Goal: Use online tool/utility: Utilize a website feature to perform a specific function

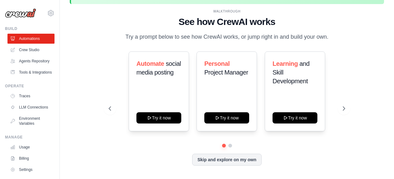
scroll to position [27, 0]
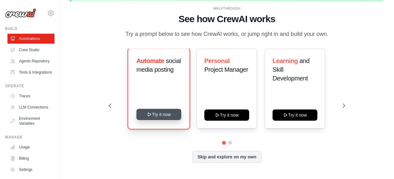
click at [167, 118] on button "Try it now" at bounding box center [158, 114] width 45 height 11
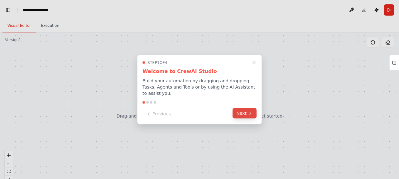
click at [242, 112] on button "Next" at bounding box center [244, 113] width 24 height 10
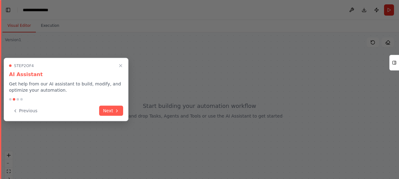
scroll to position [1048, 0]
click at [112, 111] on button "Next" at bounding box center [111, 110] width 24 height 10
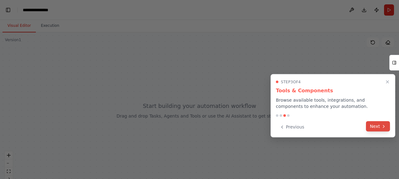
click at [378, 125] on button "Next" at bounding box center [378, 126] width 24 height 10
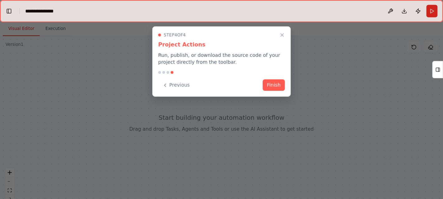
scroll to position [1077, 0]
click at [244, 80] on button "Finish" at bounding box center [246, 76] width 20 height 10
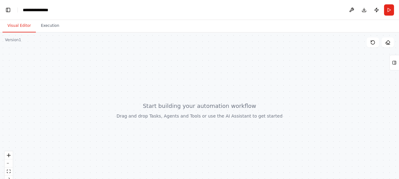
click at [161, 115] on div at bounding box center [199, 110] width 399 height 156
click at [12, 158] on button "zoom in" at bounding box center [9, 155] width 8 height 8
click at [11, 155] on button "zoom in" at bounding box center [9, 155] width 8 height 8
click at [7, 158] on button "zoom in" at bounding box center [9, 155] width 8 height 8
click at [8, 161] on button "zoom out" at bounding box center [9, 163] width 8 height 8
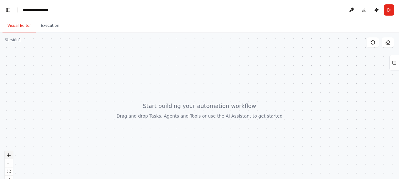
click at [12, 155] on button "zoom in" at bounding box center [9, 155] width 8 height 8
click at [74, 153] on div at bounding box center [199, 110] width 399 height 156
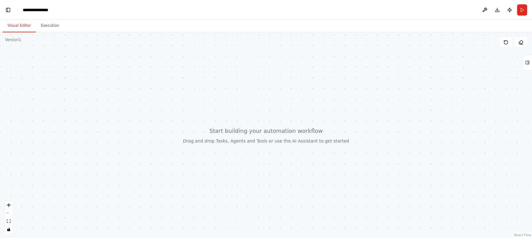
click at [24, 26] on button "Visual Editor" at bounding box center [18, 25] width 33 height 13
click at [44, 25] on button "Execution" at bounding box center [50, 25] width 28 height 13
click at [11, 25] on button "Visual Editor" at bounding box center [18, 25] width 33 height 13
drag, startPoint x: 24, startPoint y: 71, endPoint x: 72, endPoint y: 108, distance: 61.1
click at [72, 108] on div at bounding box center [266, 135] width 532 height 206
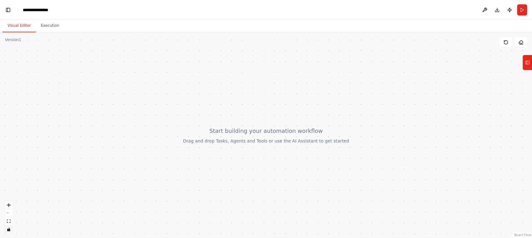
click at [9, 179] on button "toggle interactivity" at bounding box center [9, 230] width 8 height 8
click at [10, 179] on button "toggle interactivity" at bounding box center [9, 230] width 8 height 8
click at [11, 179] on button "zoom in" at bounding box center [9, 205] width 8 height 8
drag, startPoint x: 88, startPoint y: 172, endPoint x: 133, endPoint y: 207, distance: 57.5
click at [133, 179] on div at bounding box center [266, 135] width 532 height 206
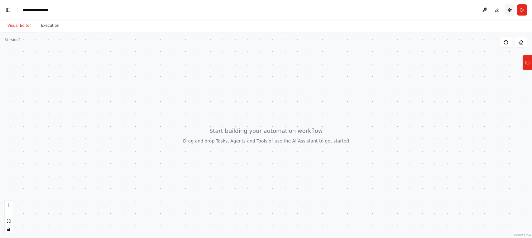
click at [398, 7] on button "Publish" at bounding box center [509, 9] width 10 height 11
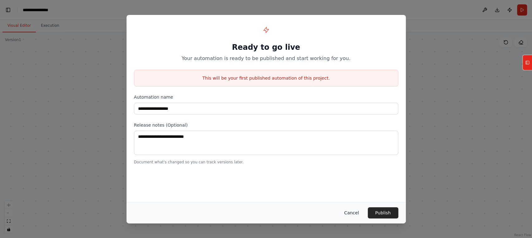
click at [354, 179] on button "Cancel" at bounding box center [351, 212] width 25 height 11
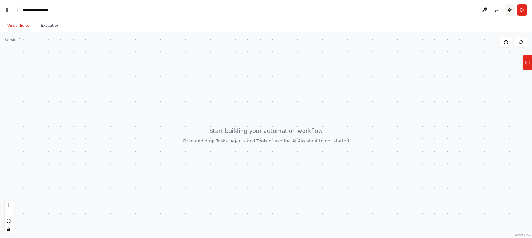
click at [398, 12] on button "Publish" at bounding box center [509, 9] width 10 height 11
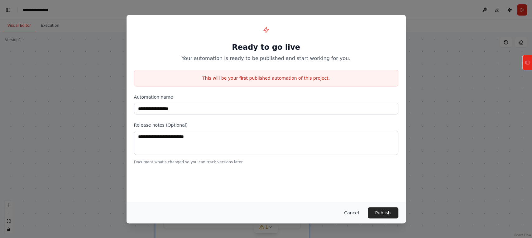
click at [355, 179] on button "Cancel" at bounding box center [351, 212] width 25 height 11
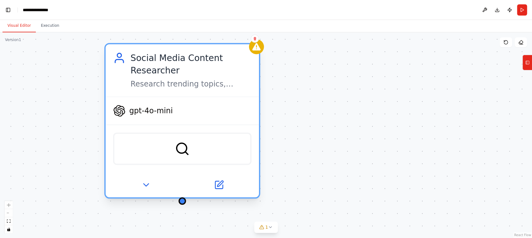
drag, startPoint x: 250, startPoint y: 127, endPoint x: 198, endPoint y: 69, distance: 78.2
click at [198, 69] on div "Social Media Content Researcher" at bounding box center [191, 64] width 121 height 25
click at [186, 149] on img at bounding box center [182, 148] width 15 height 15
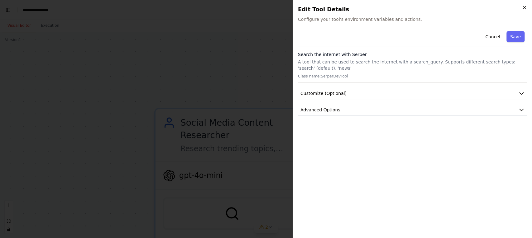
click at [398, 9] on icon "button" at bounding box center [524, 7] width 5 height 5
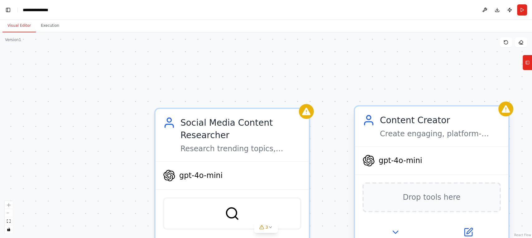
click at [398, 154] on div "gpt-4o-mini" at bounding box center [431, 160] width 153 height 27
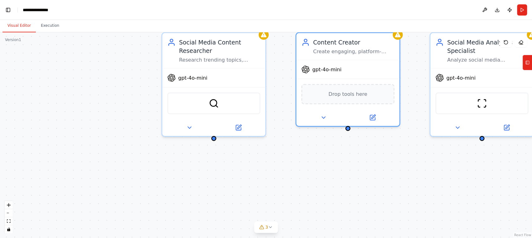
drag, startPoint x: 166, startPoint y: 133, endPoint x: 55, endPoint y: 54, distance: 136.4
click at [55, 54] on div "Social Media Content Researcher Research trending topics, hashtags, and viral c…" at bounding box center [266, 135] width 532 height 206
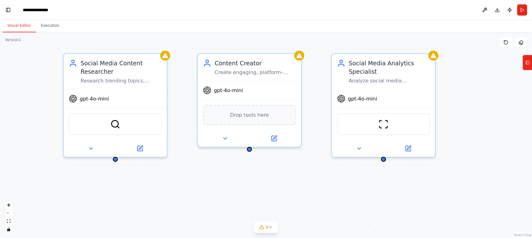
drag, startPoint x: 360, startPoint y: 176, endPoint x: 262, endPoint y: 197, distance: 100.6
click at [262, 179] on div "Social Media Content Researcher Research trending topics, hashtags, and viral c…" at bounding box center [266, 135] width 532 height 206
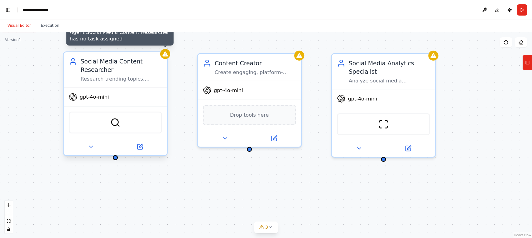
click at [169, 58] on div "Agent Social Media Content Researcher has no task assigned Social Media Content…" at bounding box center [266, 135] width 532 height 206
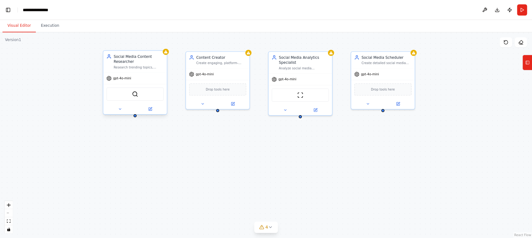
click at [165, 56] on div "Social Media Content Researcher Research trending topics, hashtags, and viral c…" at bounding box center [135, 62] width 64 height 22
click at [40, 30] on button "Execution" at bounding box center [50, 25] width 28 height 13
click at [24, 27] on button "Visual Editor" at bounding box center [18, 25] width 33 height 13
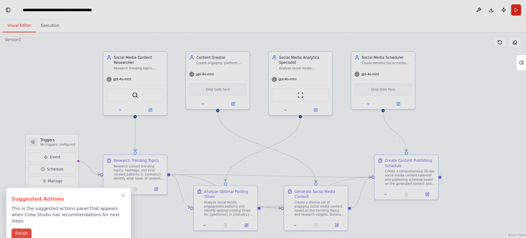
click at [23, 179] on button "Finish" at bounding box center [22, 234] width 20 height 10
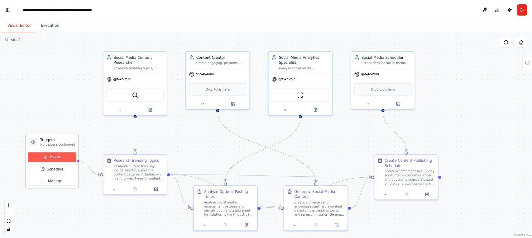
click at [62, 158] on button "Event" at bounding box center [52, 158] width 48 height 10
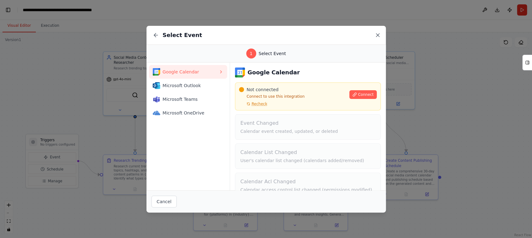
click at [376, 33] on icon at bounding box center [377, 35] width 6 height 6
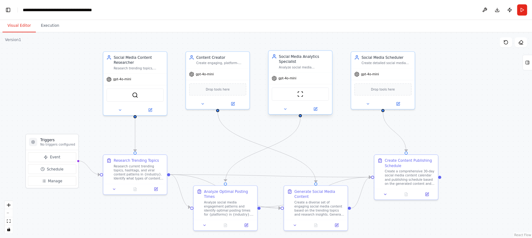
scroll to position [0, 4]
click at [43, 170] on icon at bounding box center [43, 169] width 4 height 4
select select "******"
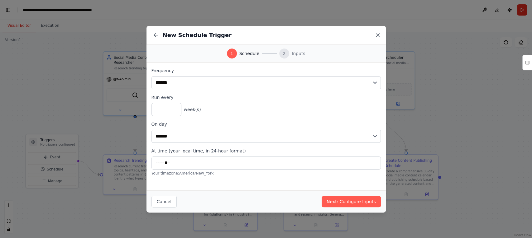
click at [375, 34] on icon at bounding box center [377, 35] width 6 height 6
